Goal: Check status: Check status

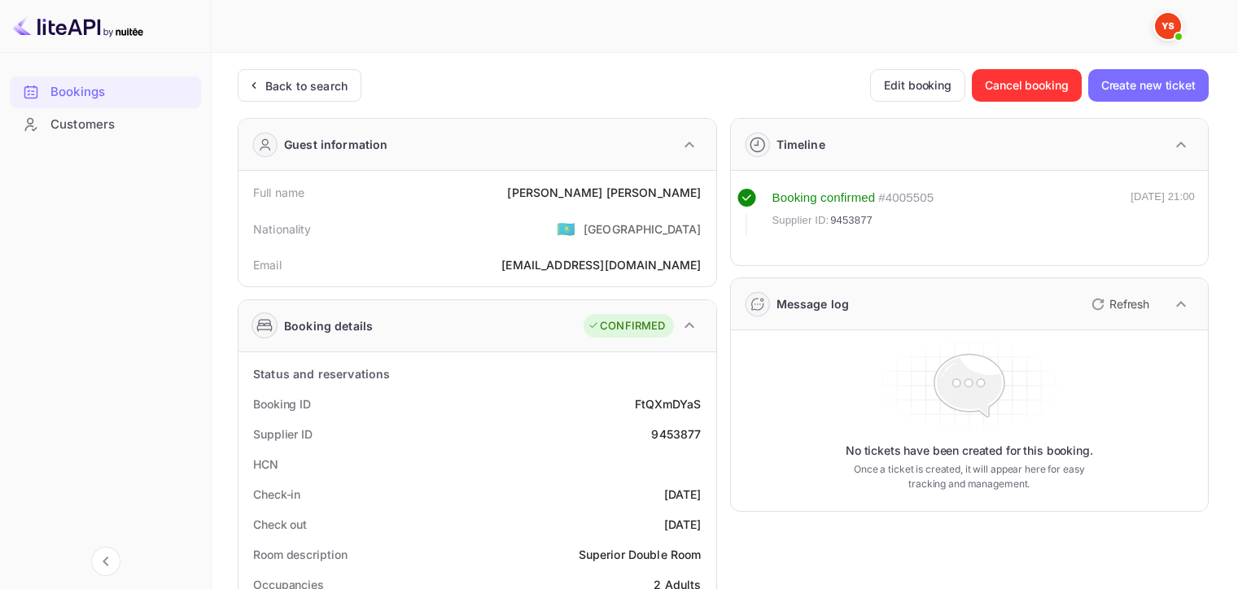
click at [329, 90] on div "Back to search" at bounding box center [306, 85] width 82 height 17
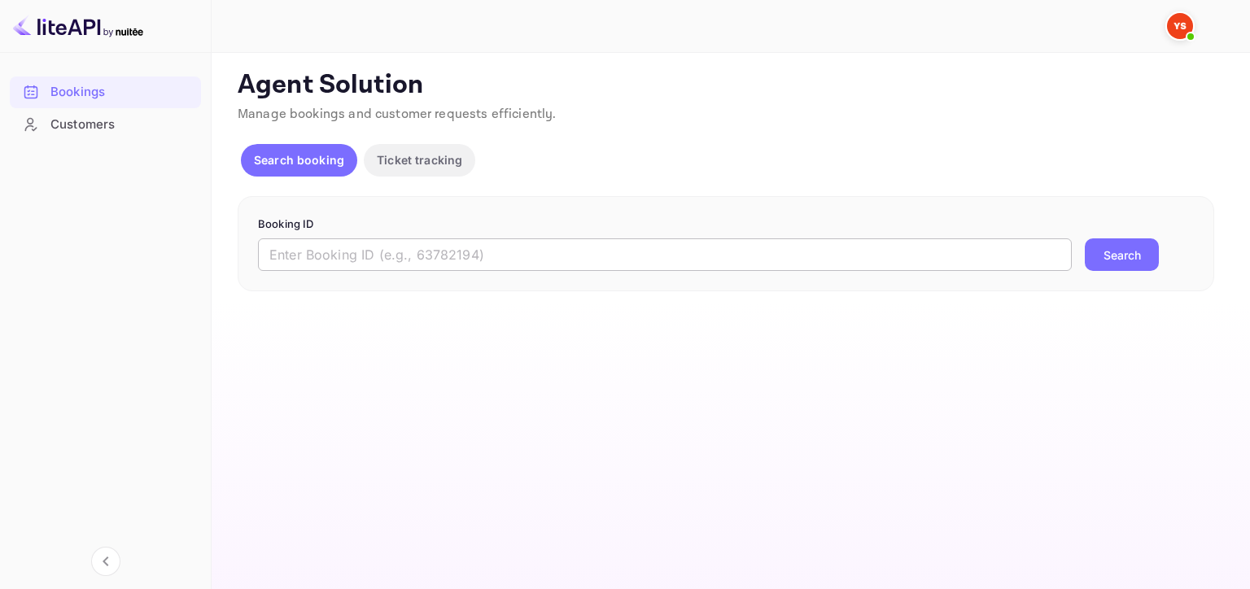
click at [623, 256] on input "text" at bounding box center [665, 254] width 814 height 33
paste input "8634728"
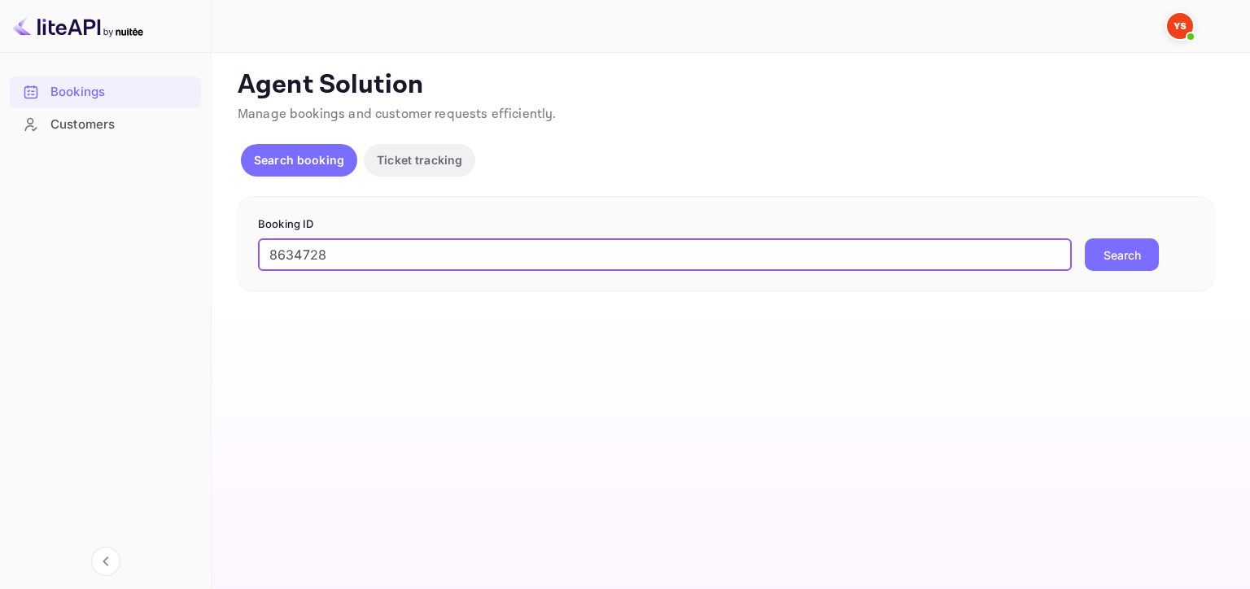
type input "8634728"
click at [1085, 238] on button "Search" at bounding box center [1122, 254] width 74 height 33
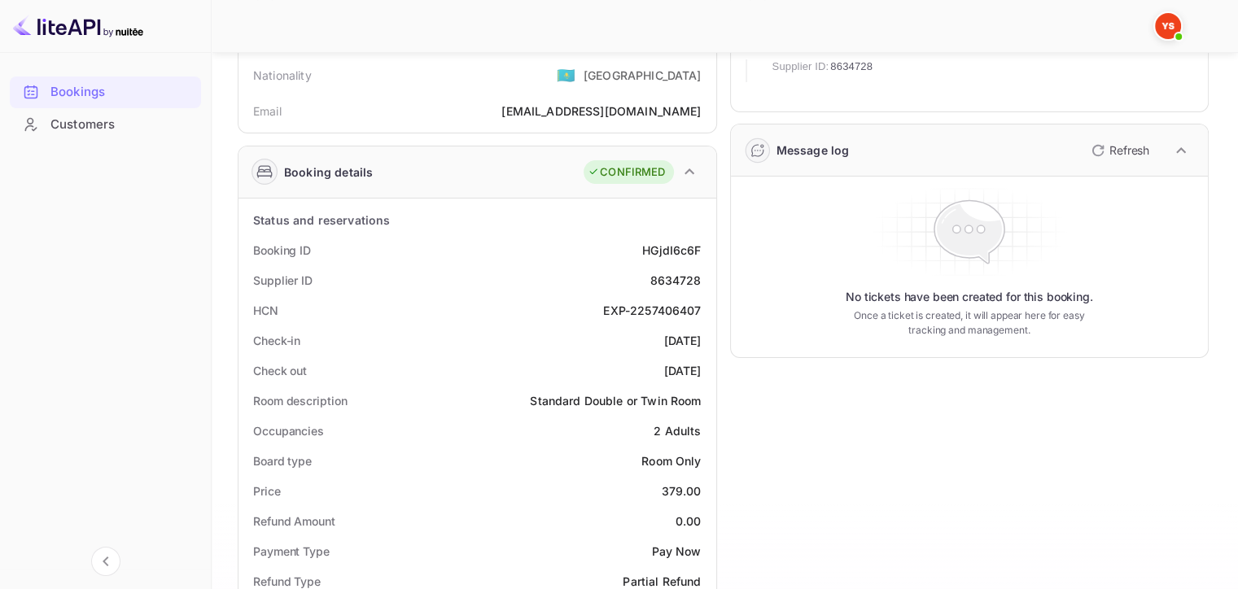
scroll to position [163, 0]
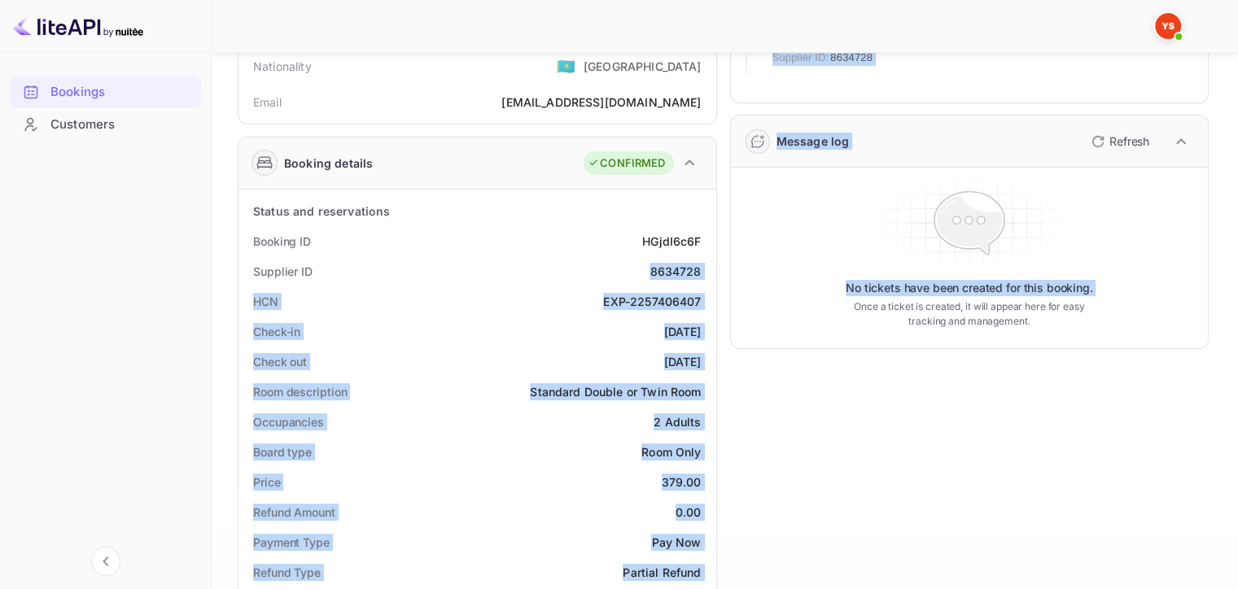
drag, startPoint x: 640, startPoint y: 267, endPoint x: 725, endPoint y: 267, distance: 84.6
click at [725, 267] on div "Guest information Full name [PERSON_NAME] Nationality 🇰🇿 [DEMOGRAPHIC_DATA] Ema…" at bounding box center [717, 555] width 984 height 1227
drag, startPoint x: 697, startPoint y: 269, endPoint x: 707, endPoint y: 269, distance: 10.6
click at [698, 269] on div "8634728" at bounding box center [674, 271] width 51 height 17
click at [706, 269] on div "Supplier ID 8634728" at bounding box center [477, 271] width 465 height 30
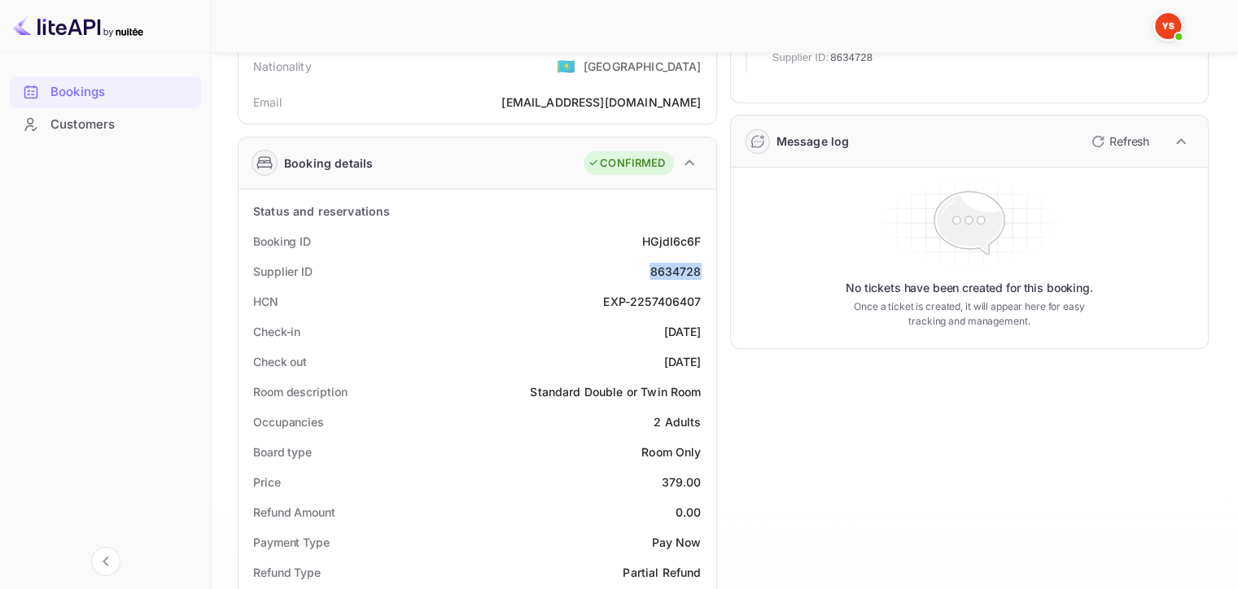
drag, startPoint x: 653, startPoint y: 269, endPoint x: 702, endPoint y: 267, distance: 48.9
click at [702, 266] on div "Supplier ID 8634728" at bounding box center [477, 271] width 465 height 30
copy div "8634728"
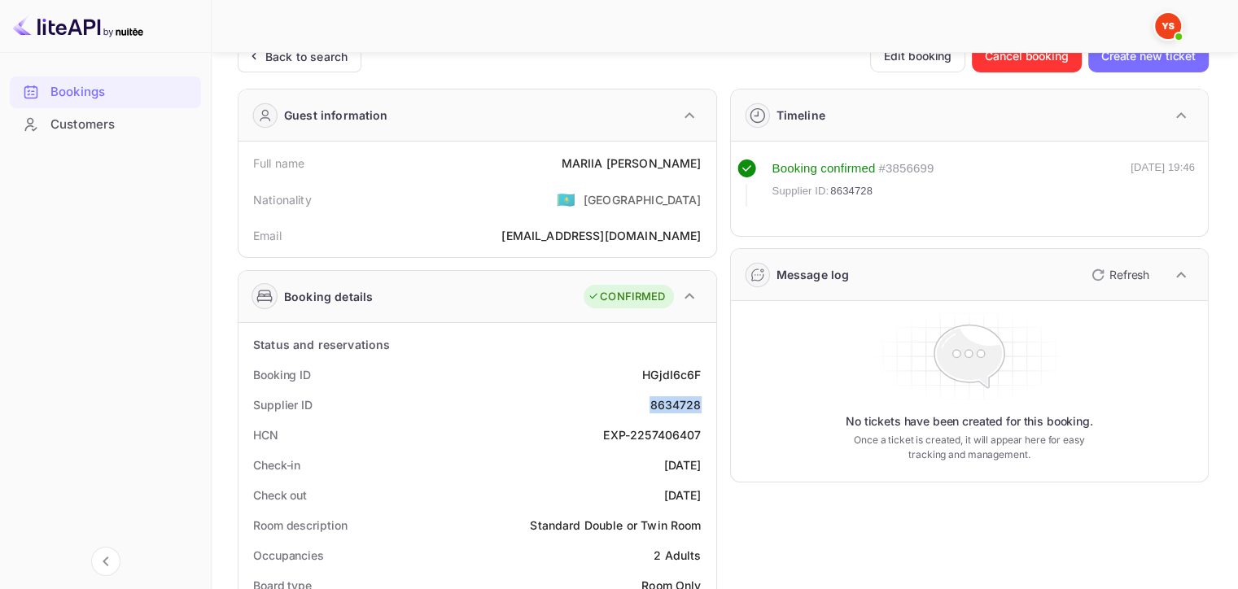
scroll to position [0, 0]
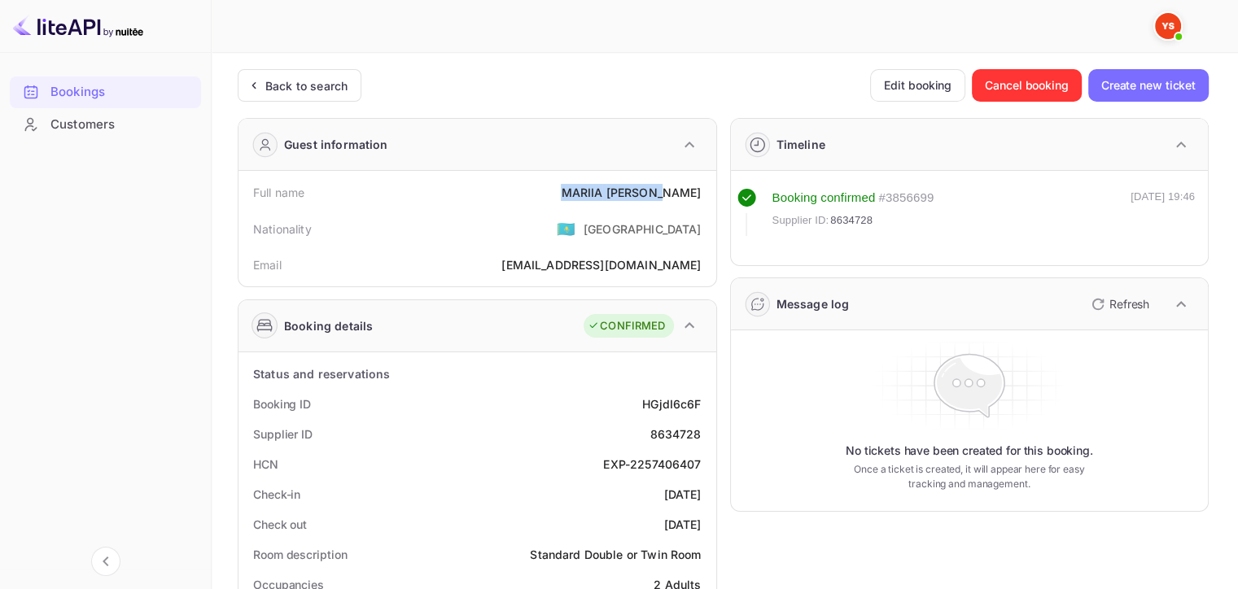
drag, startPoint x: 590, startPoint y: 172, endPoint x: 710, endPoint y: 189, distance: 121.6
click at [710, 189] on div "Full name [PERSON_NAME] Nationality 🇰🇿 [DEMOGRAPHIC_DATA] Email [EMAIL_ADDRESS]…" at bounding box center [477, 229] width 478 height 116
copy div "[PERSON_NAME]"
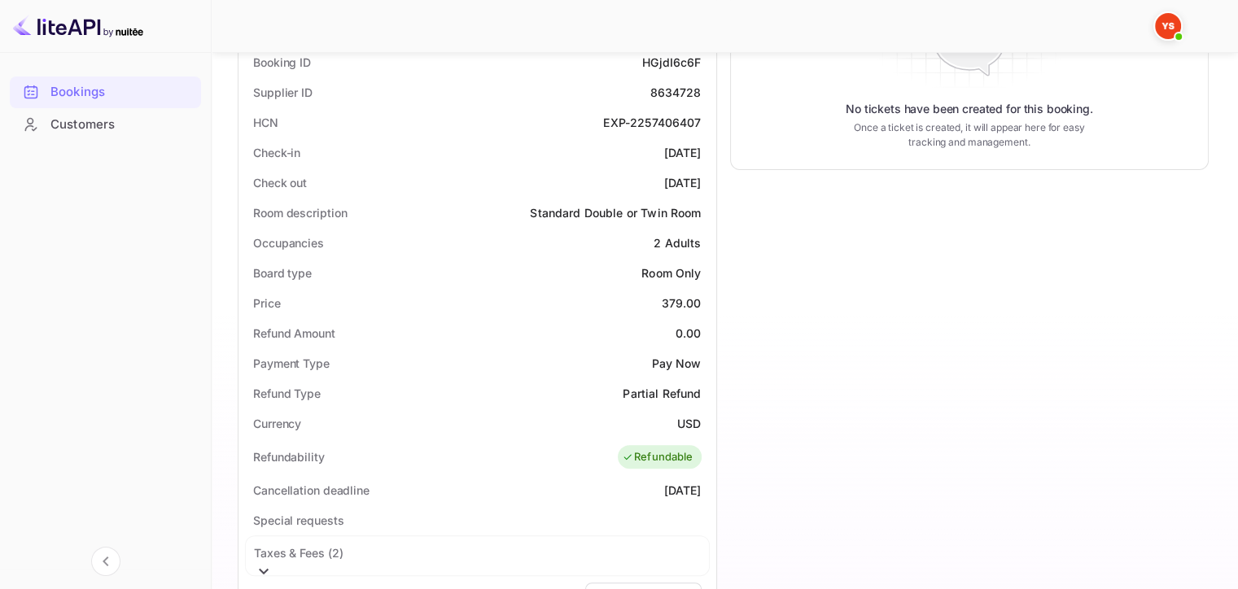
scroll to position [407, 0]
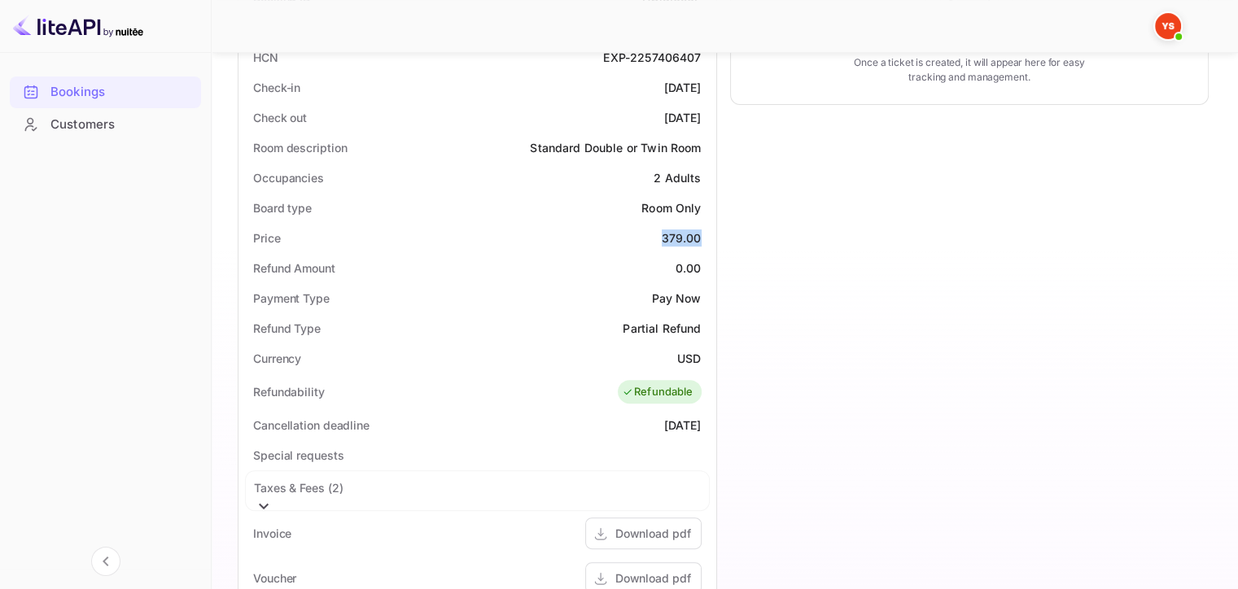
drag, startPoint x: 663, startPoint y: 231, endPoint x: 709, endPoint y: 230, distance: 45.6
click at [709, 230] on div "Price 379.00" at bounding box center [477, 238] width 465 height 30
copy div "379.00"
